Goal: Use online tool/utility

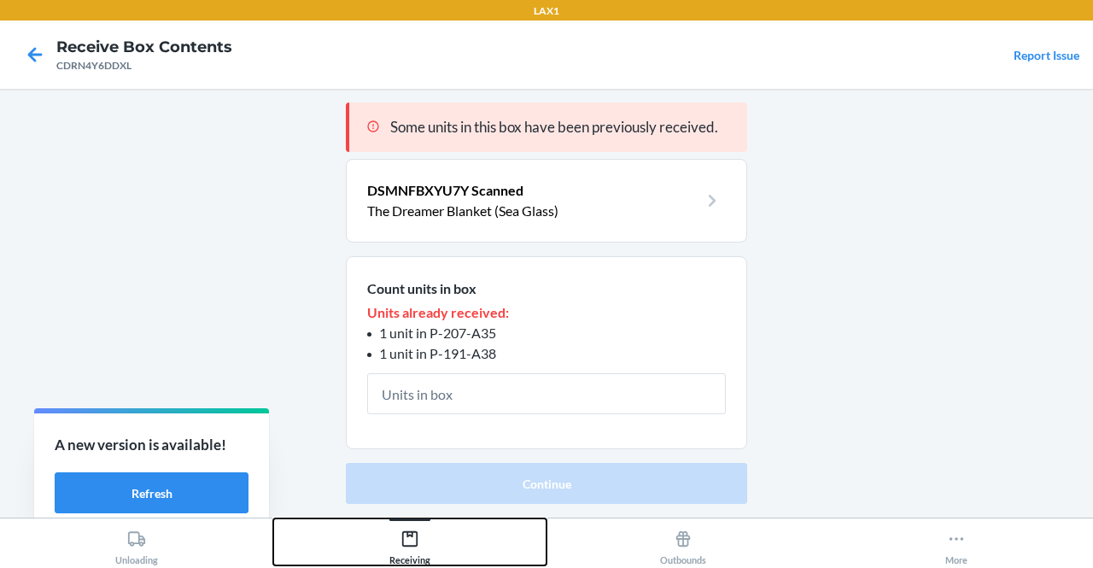
click at [414, 547] on icon at bounding box center [410, 539] width 19 height 19
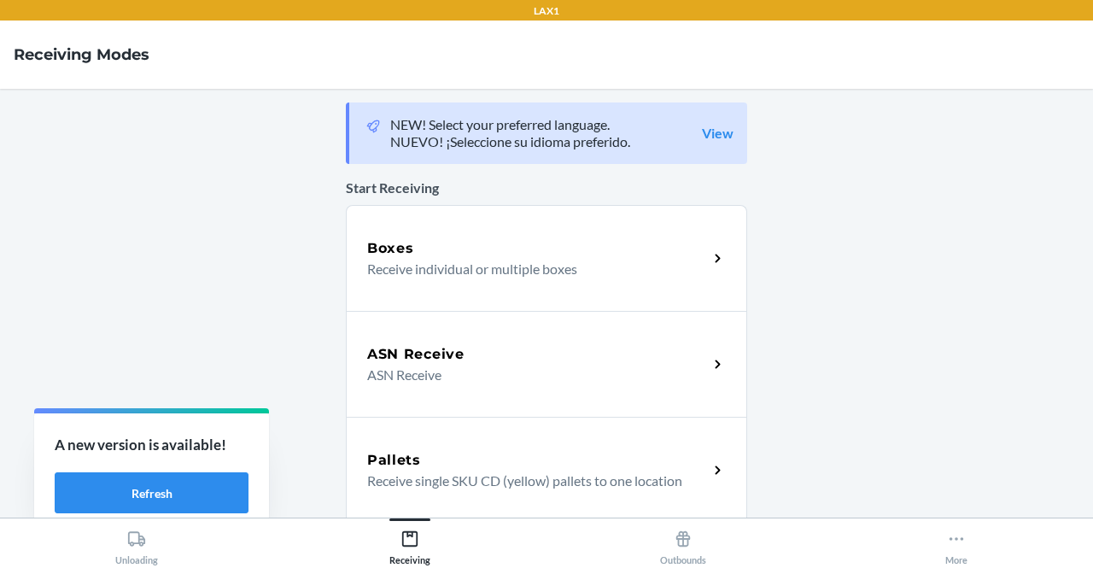
click at [489, 249] on div "Boxes" at bounding box center [537, 248] width 341 height 20
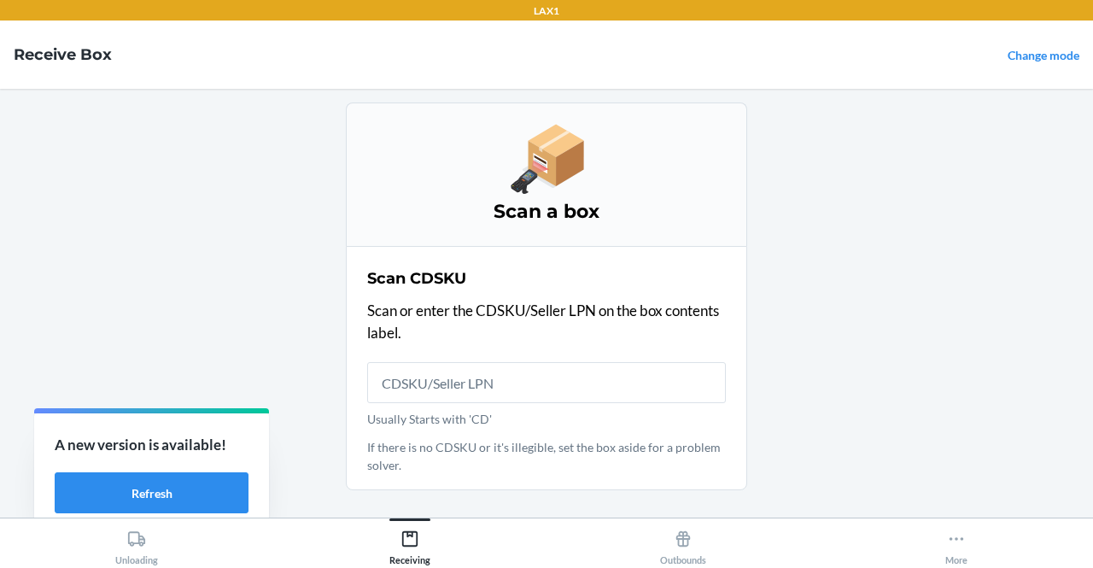
click at [490, 377] on input "Usually Starts with 'CD'" at bounding box center [546, 382] width 359 height 41
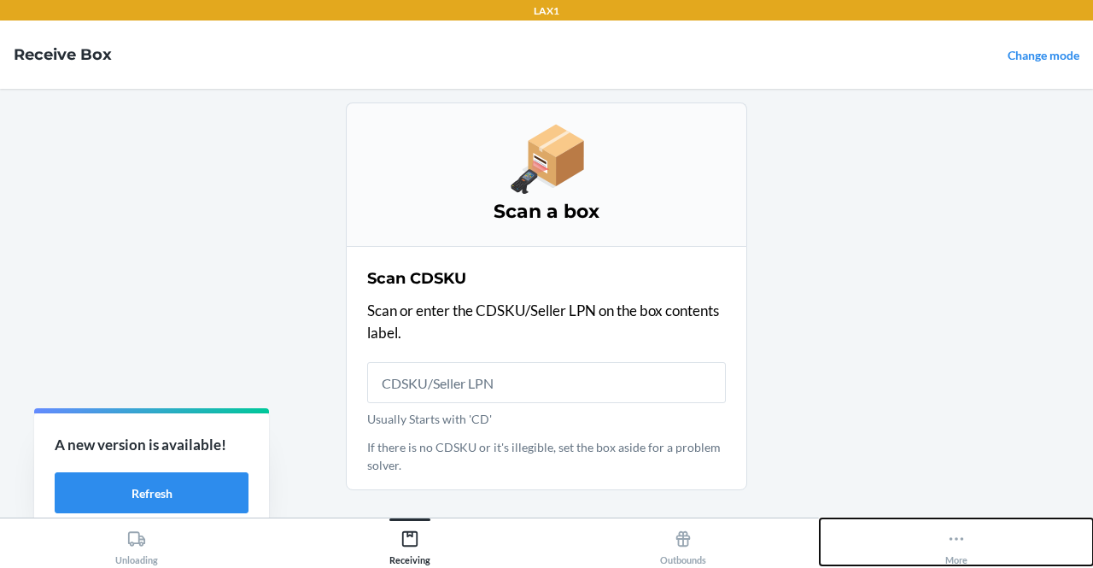
click at [975, 542] on button "More" at bounding box center [956, 541] width 273 height 47
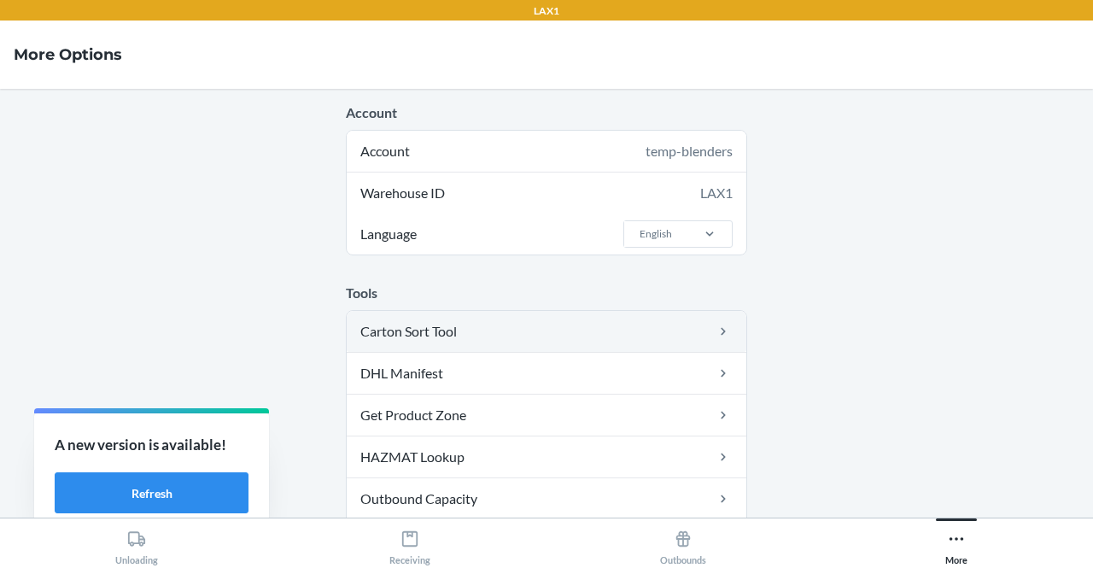
click at [682, 341] on link "Carton Sort Tool" at bounding box center [547, 331] width 400 height 41
